Goal: Task Accomplishment & Management: Manage account settings

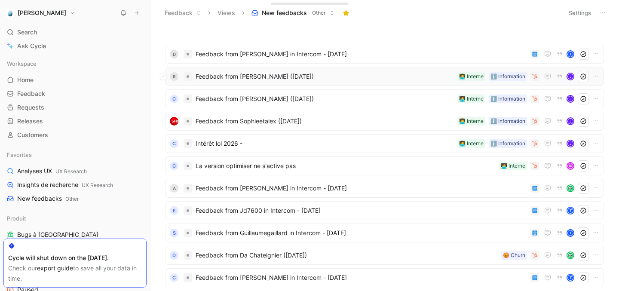
click at [291, 74] on span "Feedback from [PERSON_NAME] ([DATE])" at bounding box center [324, 76] width 258 height 10
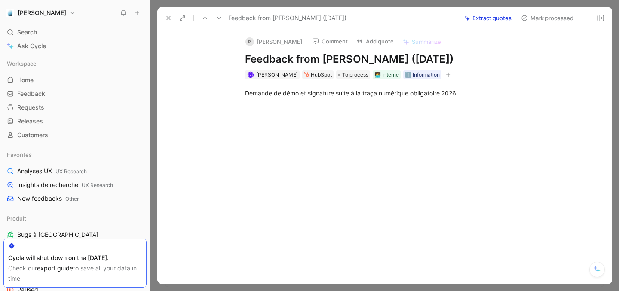
click at [220, 17] on use at bounding box center [219, 18] width 4 height 3
click at [220, 17] on icon at bounding box center [218, 18] width 7 height 7
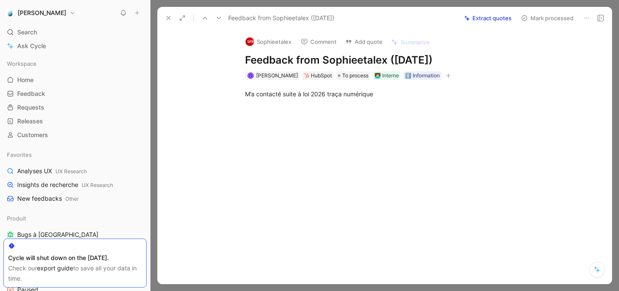
click at [168, 15] on icon at bounding box center [168, 18] width 7 height 7
